Goal: Task Accomplishment & Management: Use online tool/utility

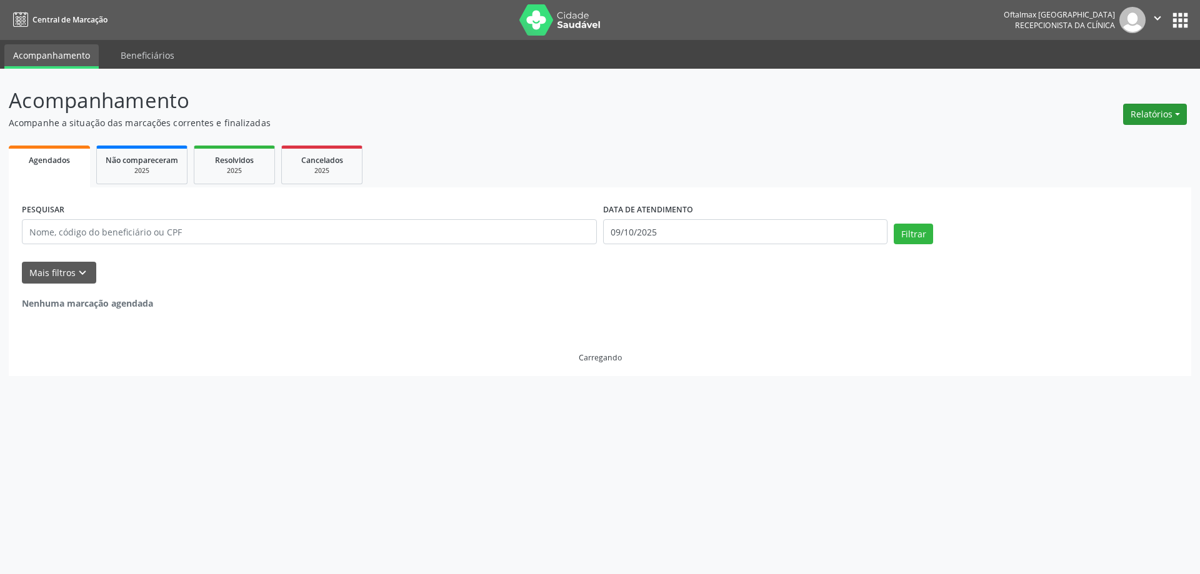
click at [1168, 113] on button "Relatórios" at bounding box center [1155, 114] width 64 height 21
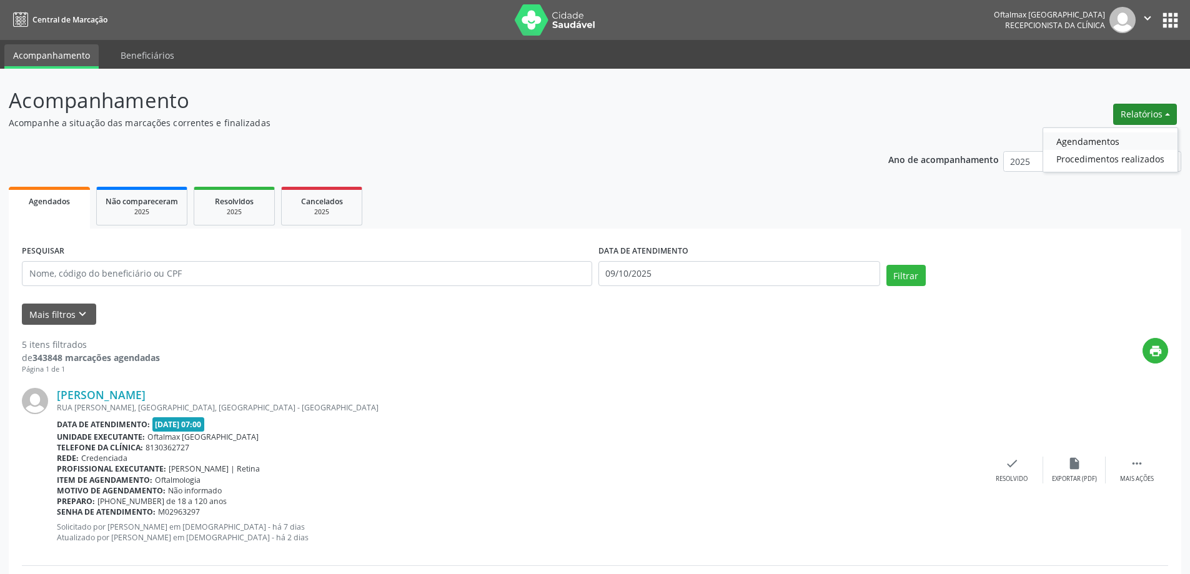
click at [1097, 141] on link "Agendamentos" at bounding box center [1110, 140] width 134 height 17
select select "9"
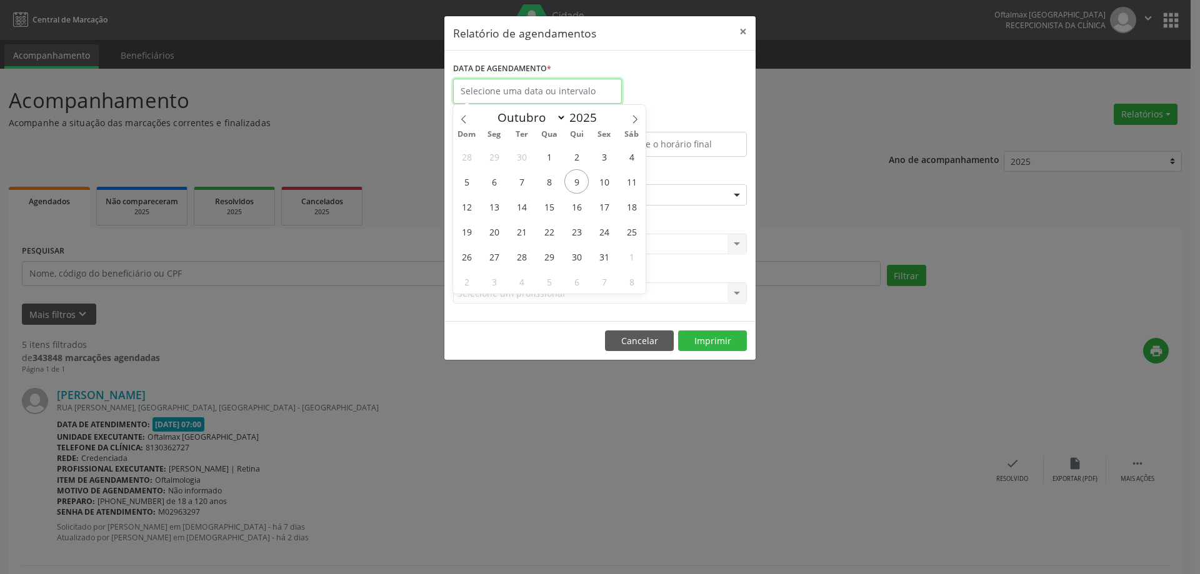
click at [519, 89] on input "text" at bounding box center [537, 91] width 169 height 25
click at [471, 203] on span "12" at bounding box center [466, 206] width 24 height 24
type input "[DATE]"
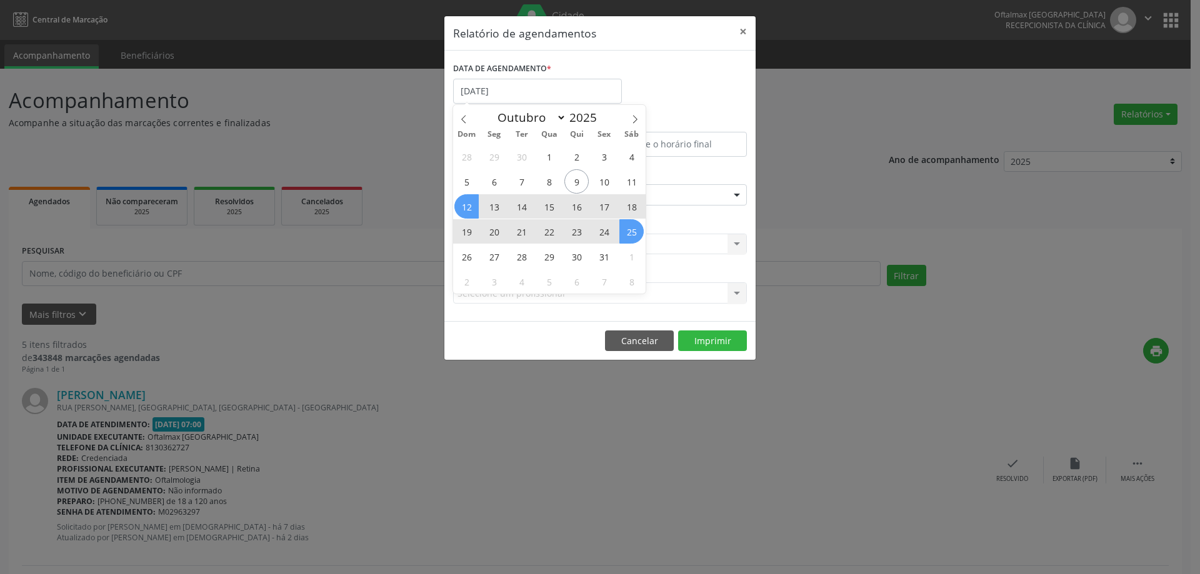
click at [629, 234] on span "25" at bounding box center [631, 231] width 24 height 24
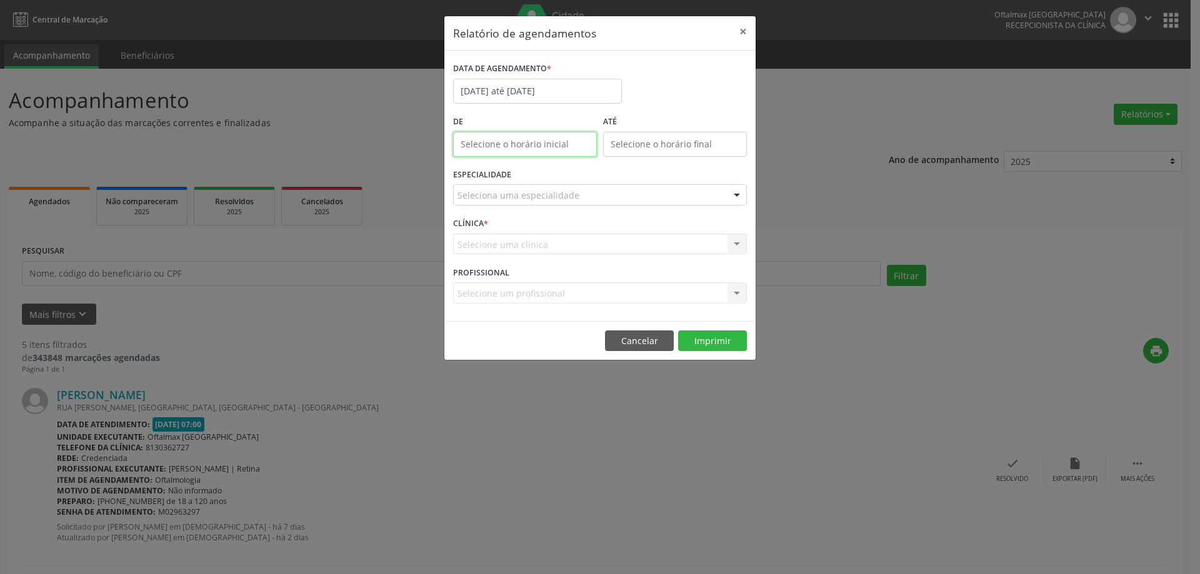
click at [549, 149] on input "text" at bounding box center [525, 144] width 144 height 25
click at [543, 178] on span at bounding box center [543, 177] width 9 height 12
type input "11:00"
type input "11"
click at [543, 178] on span at bounding box center [543, 177] width 9 height 12
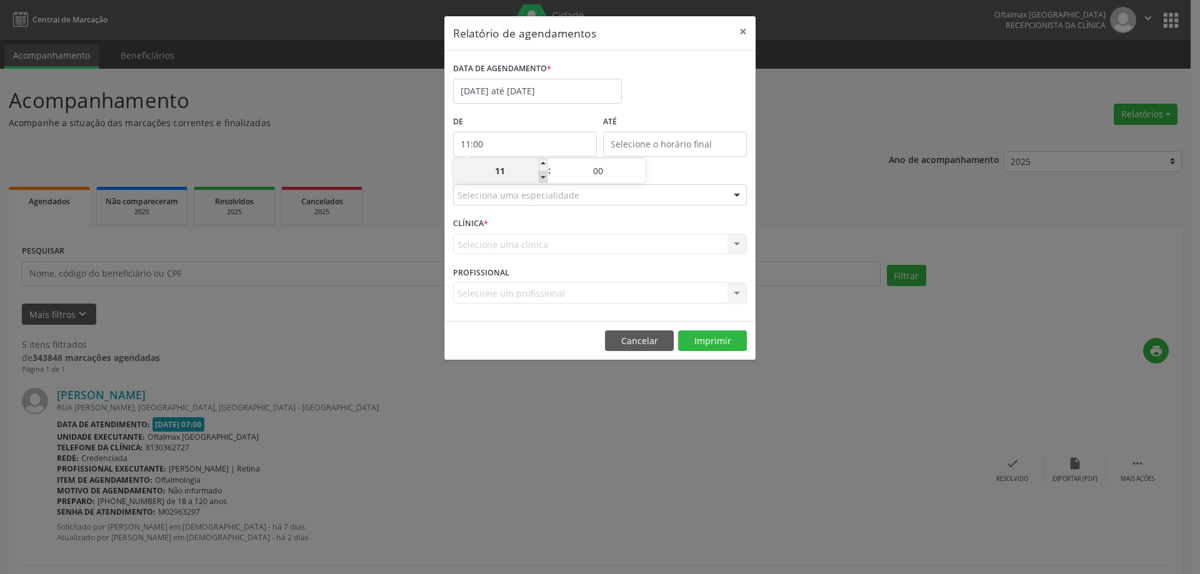
type input "10:00"
type input "10"
click at [543, 178] on span at bounding box center [543, 177] width 9 height 12
type input "09:00"
type input "09"
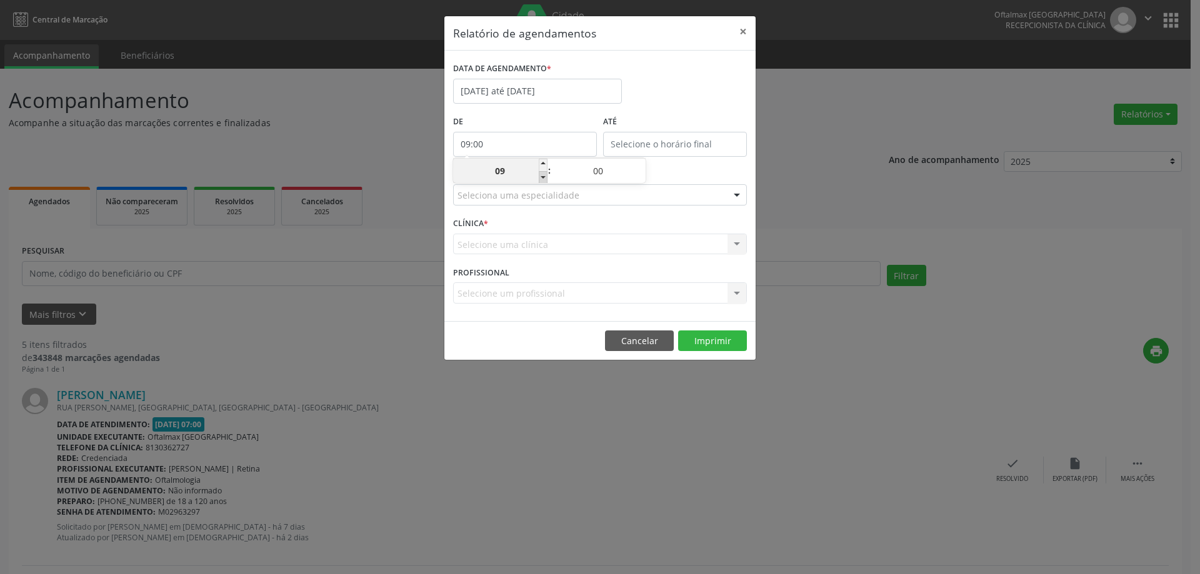
click at [543, 178] on span at bounding box center [543, 177] width 9 height 12
type input "08:00"
type input "08"
click at [543, 178] on span at bounding box center [543, 177] width 9 height 12
type input "07:00"
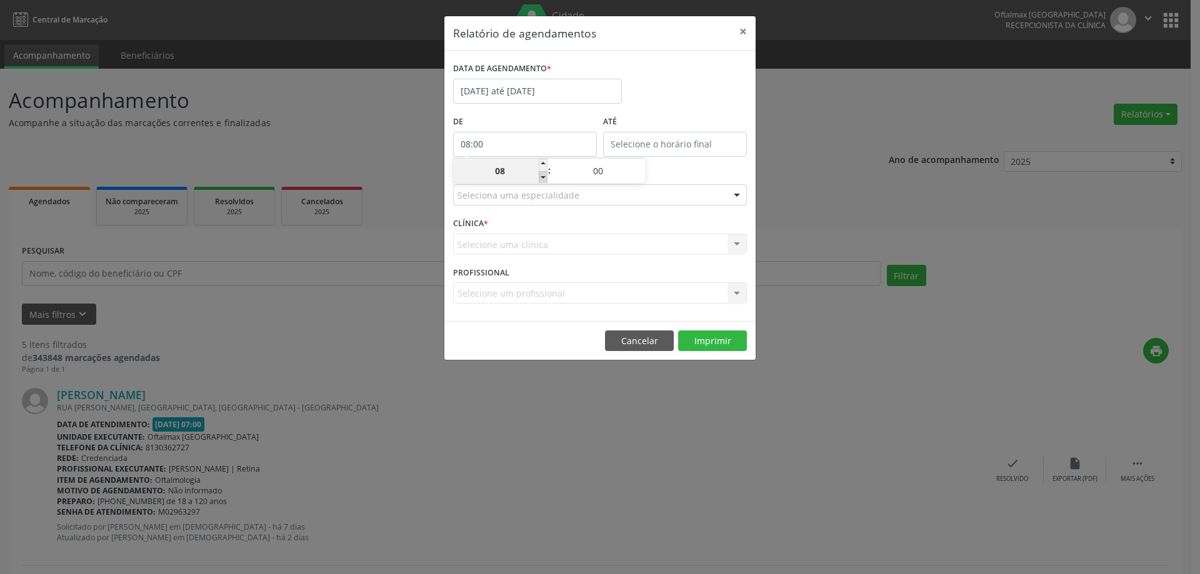
type input "07"
click at [543, 178] on span at bounding box center [543, 177] width 9 height 12
type input "06:00"
type input "06"
click at [543, 178] on span at bounding box center [543, 177] width 9 height 12
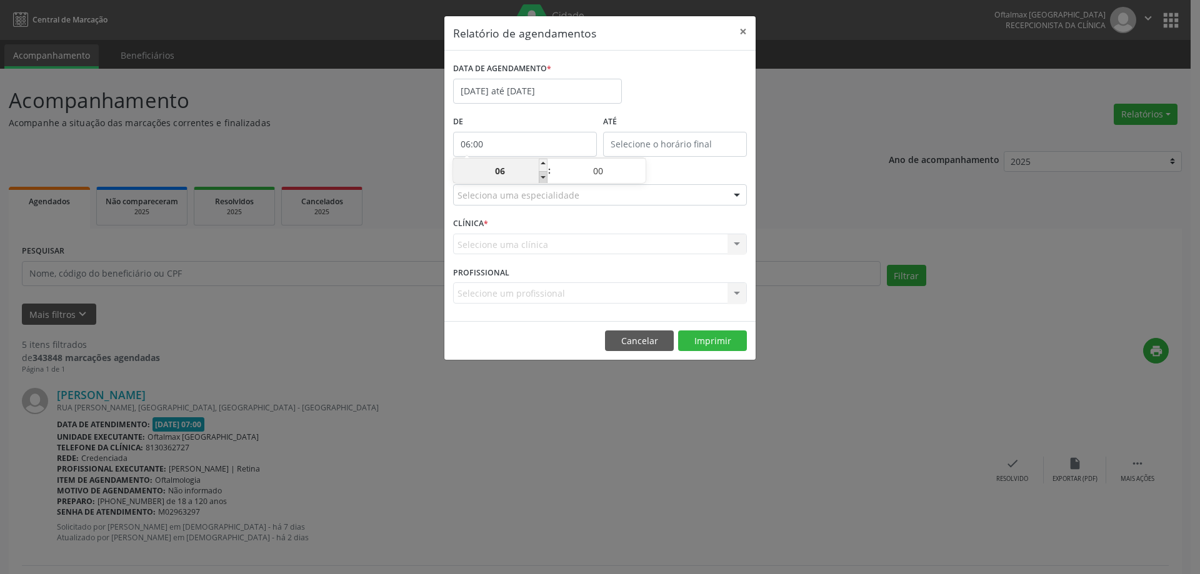
type input "05:00"
type input "05"
click at [543, 177] on span at bounding box center [543, 177] width 9 height 12
type input "04:00"
type input "04"
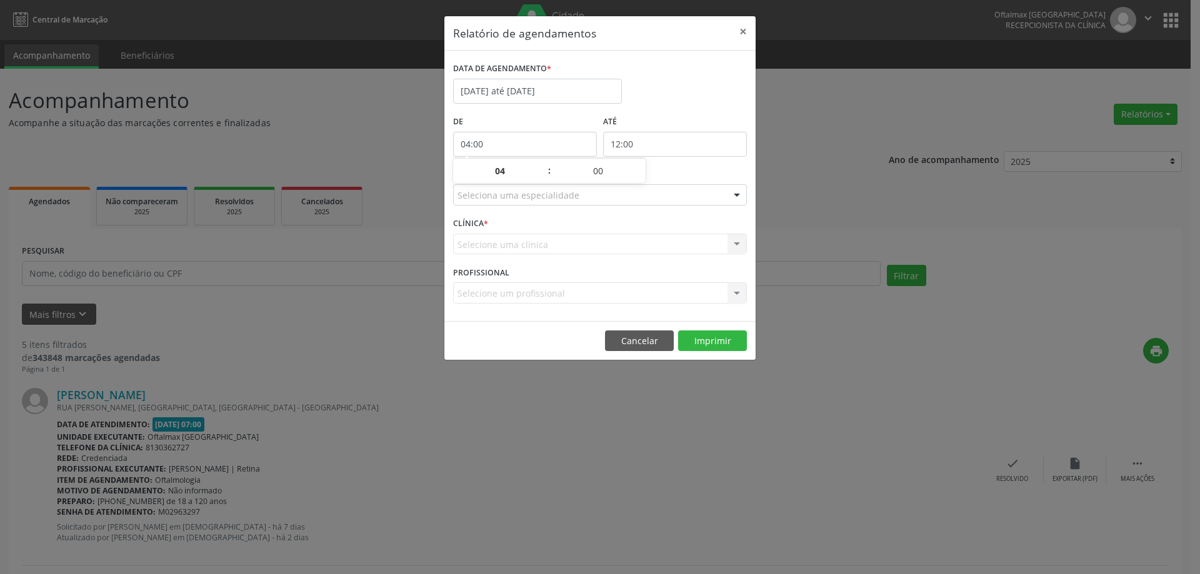
click at [645, 147] on input "12:00" at bounding box center [675, 144] width 144 height 25
click at [695, 165] on span at bounding box center [692, 165] width 9 height 12
type input "13:00"
type input "13"
click at [695, 165] on span at bounding box center [692, 165] width 9 height 12
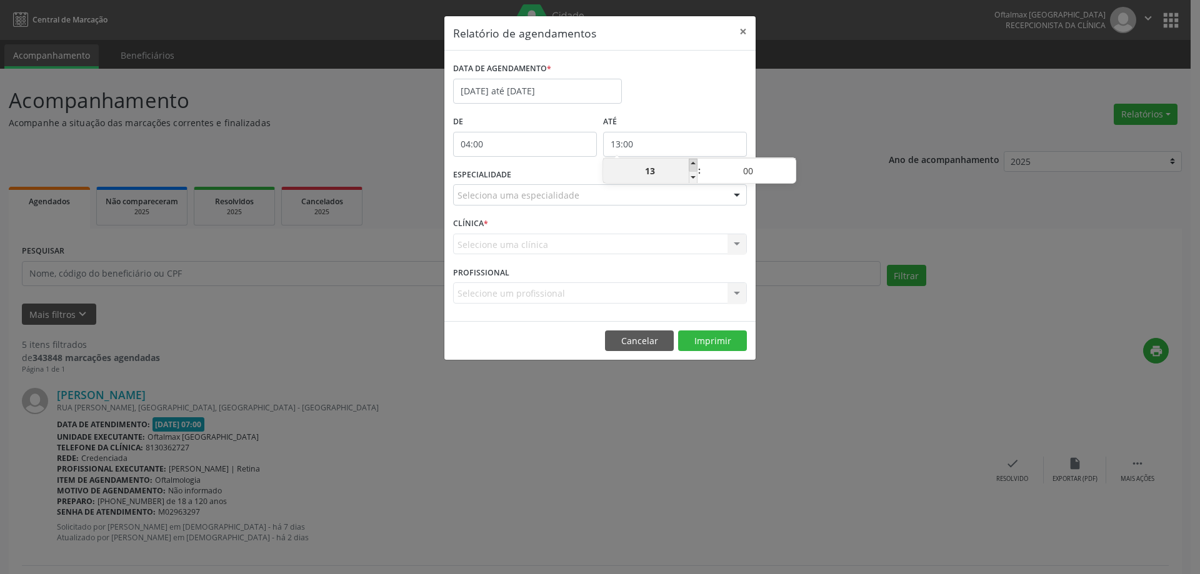
type input "14:00"
type input "14"
click at [695, 165] on span at bounding box center [692, 165] width 9 height 12
type input "15:00"
type input "15"
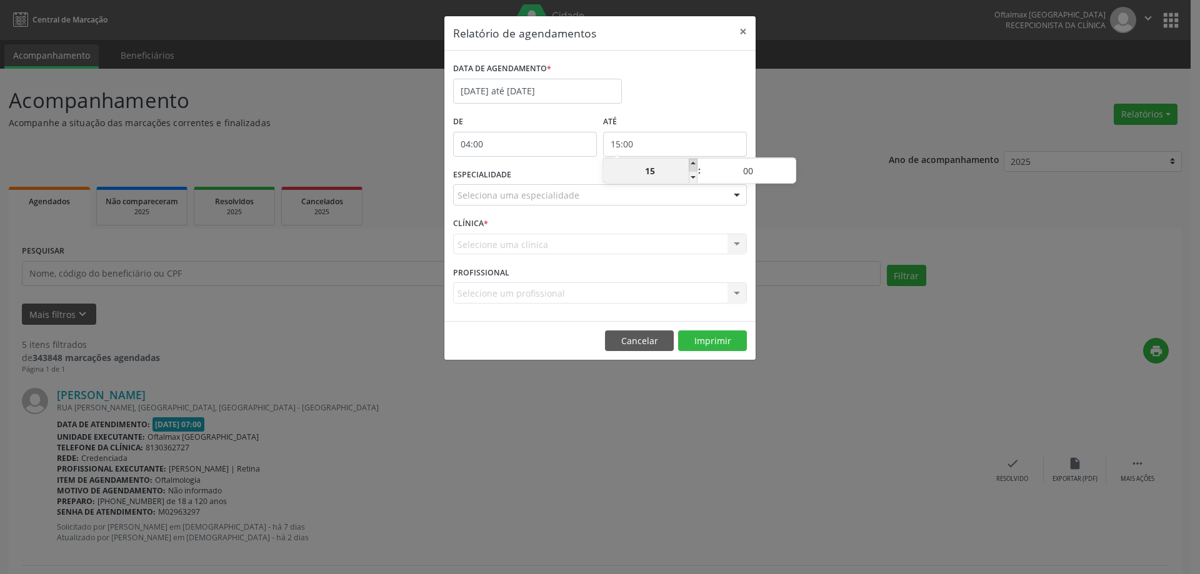
click at [695, 165] on span at bounding box center [692, 165] width 9 height 12
type input "16:00"
type input "16"
click at [695, 165] on span at bounding box center [692, 165] width 9 height 12
type input "17:00"
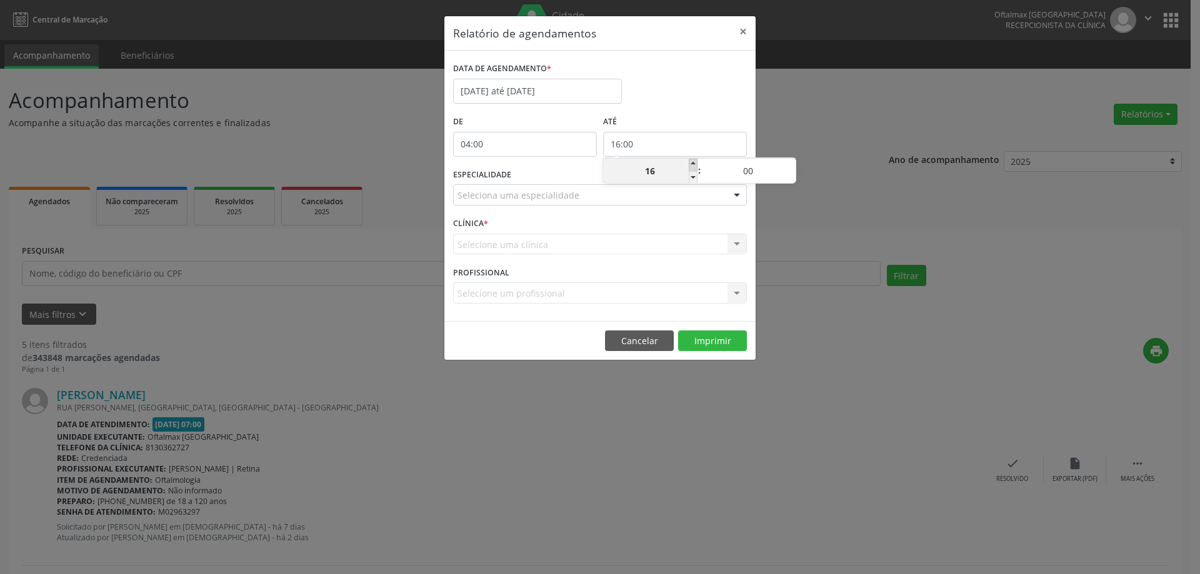
type input "17"
click at [695, 165] on span at bounding box center [692, 165] width 9 height 12
type input "18:00"
type input "18"
click at [695, 165] on span at bounding box center [692, 165] width 9 height 12
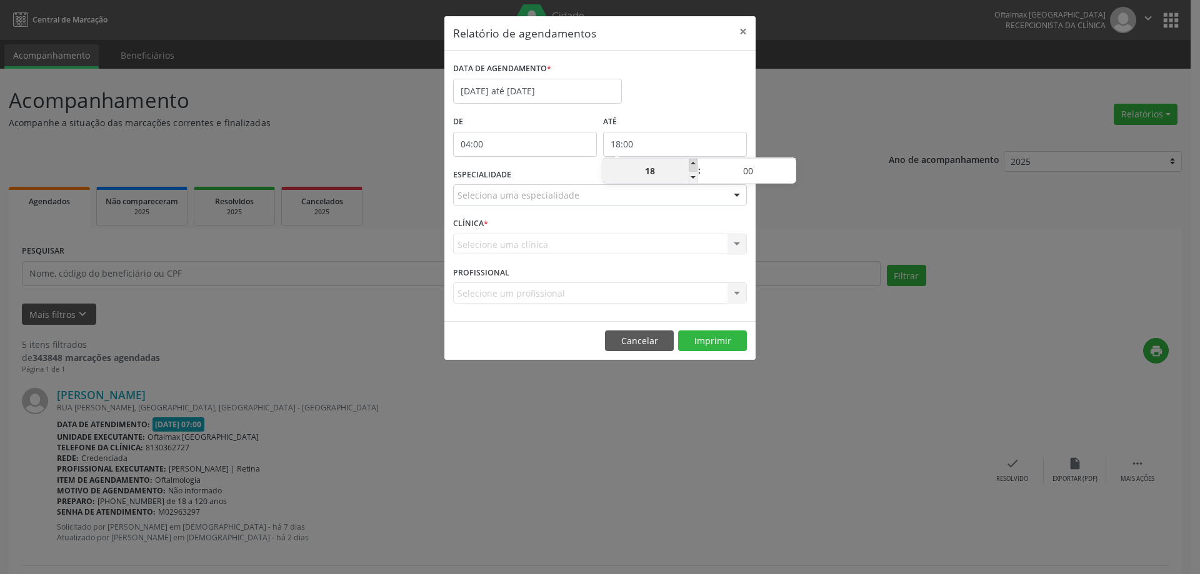
type input "19:00"
type input "19"
click at [695, 165] on span at bounding box center [692, 165] width 9 height 12
type input "20:00"
type input "20"
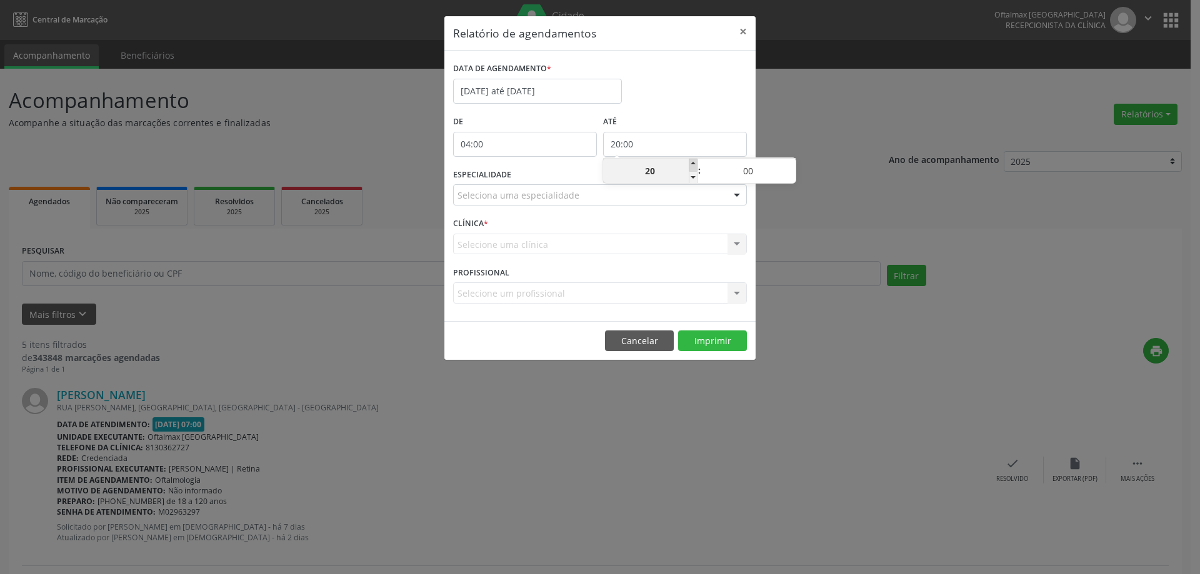
click at [695, 165] on span at bounding box center [692, 165] width 9 height 12
type input "21:00"
type input "21"
click at [695, 165] on span at bounding box center [692, 165] width 9 height 12
type input "22:00"
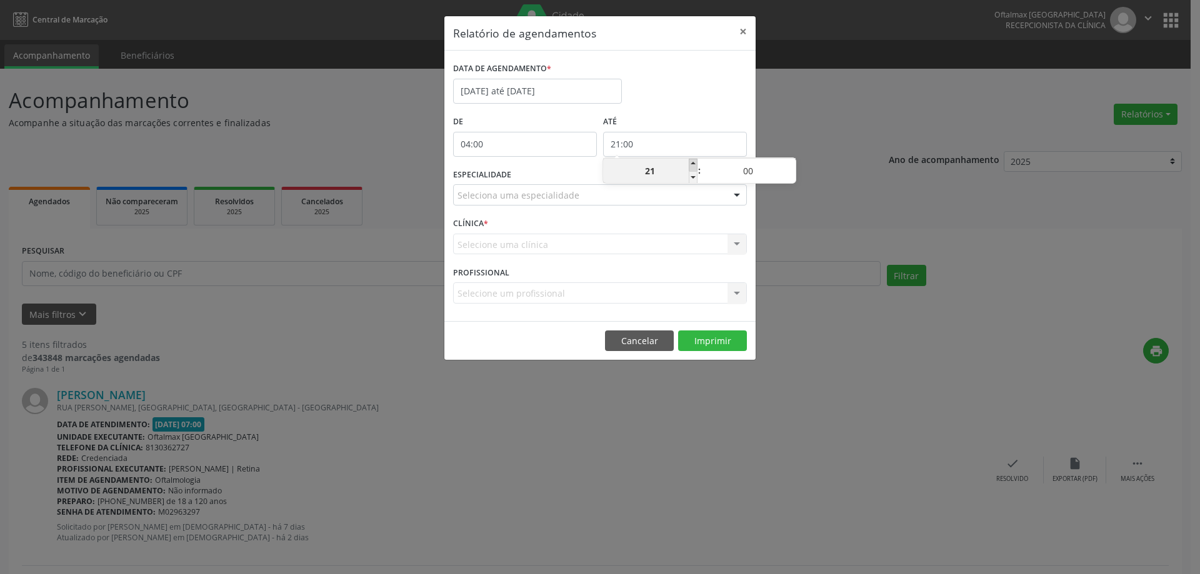
type input "22"
click at [695, 165] on span at bounding box center [692, 165] width 9 height 12
type input "23:00"
type input "23"
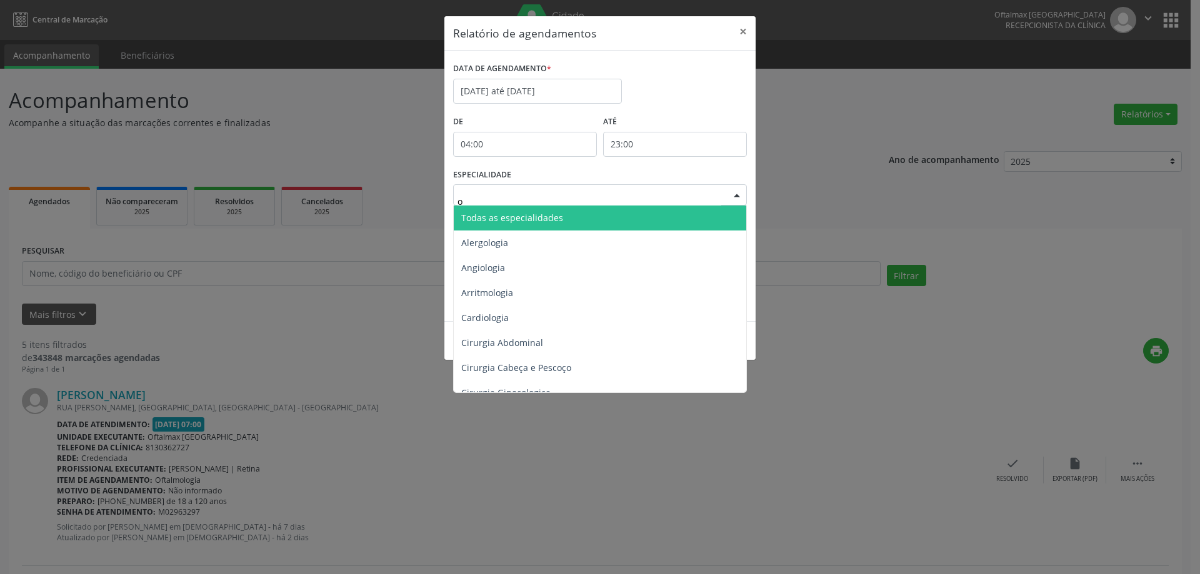
type input "of"
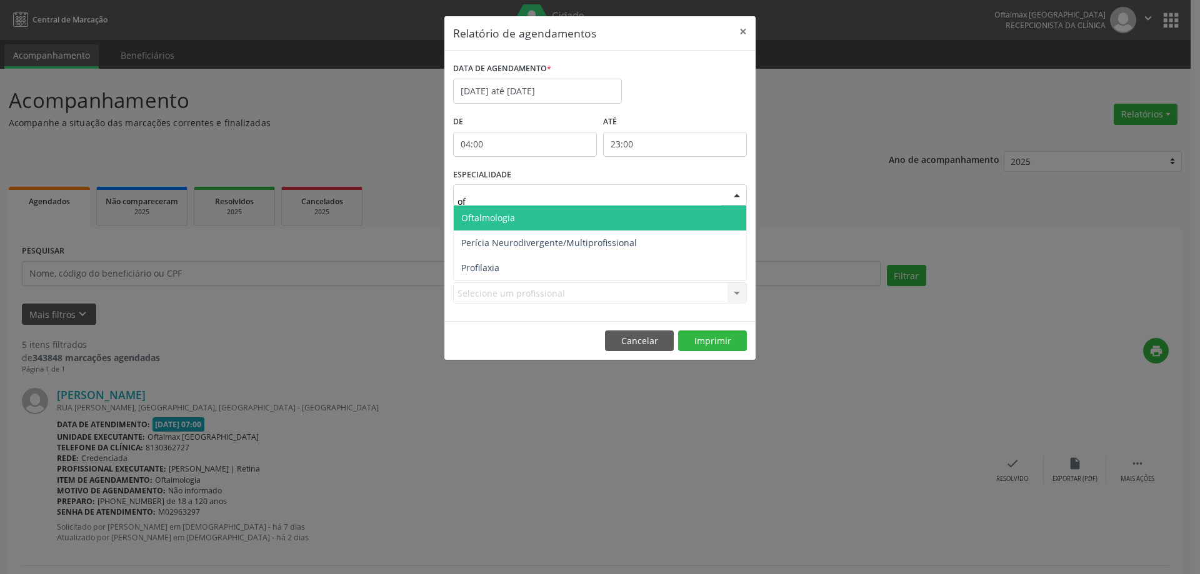
click at [544, 211] on span "Oftalmologia" at bounding box center [600, 218] width 292 height 25
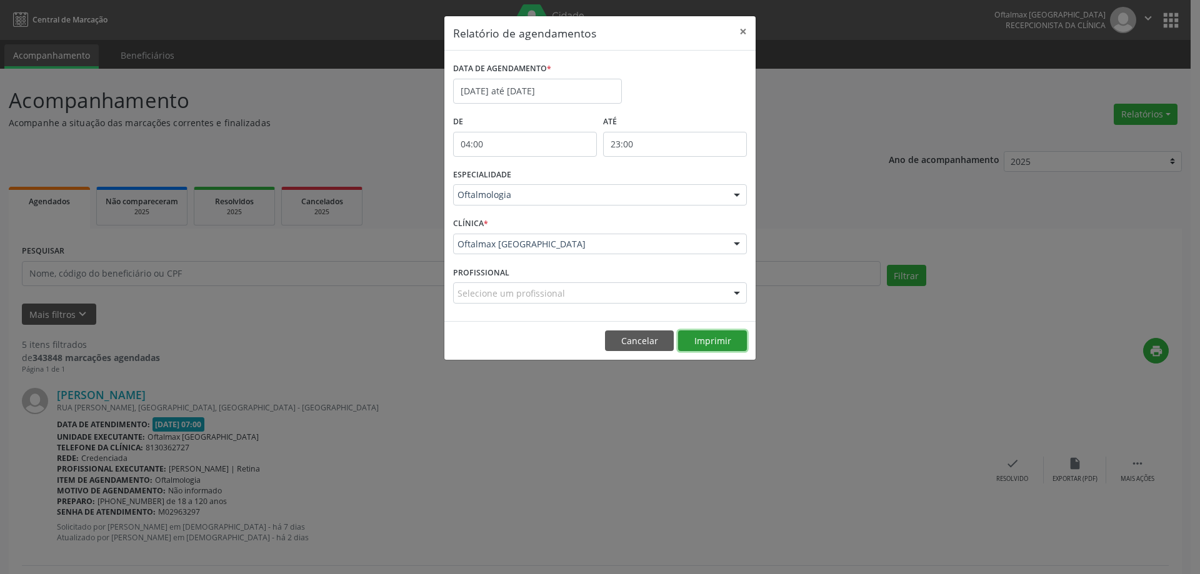
click at [725, 336] on button "Imprimir" at bounding box center [712, 341] width 69 height 21
